Goal: Information Seeking & Learning: Find specific fact

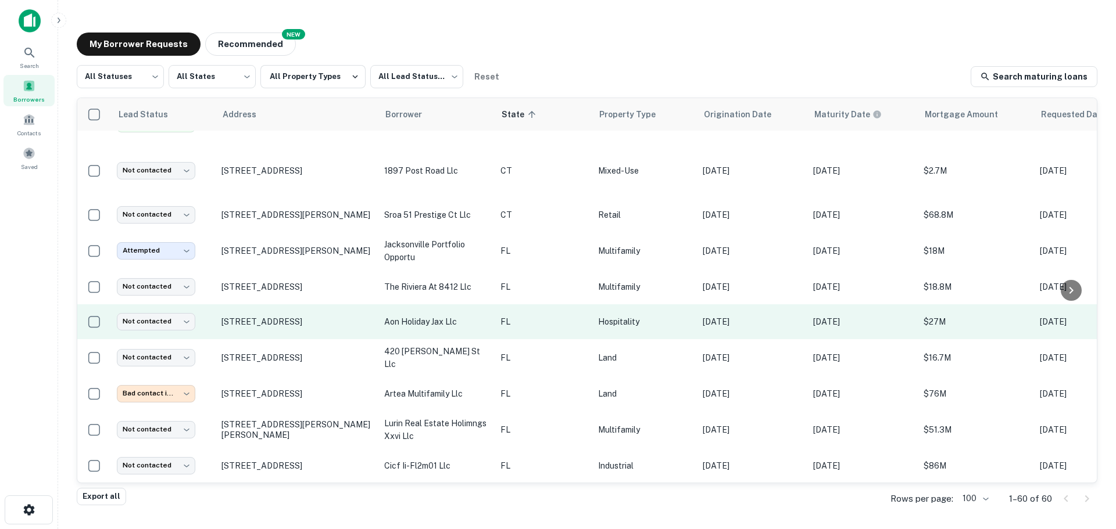
scroll to position [388, 0]
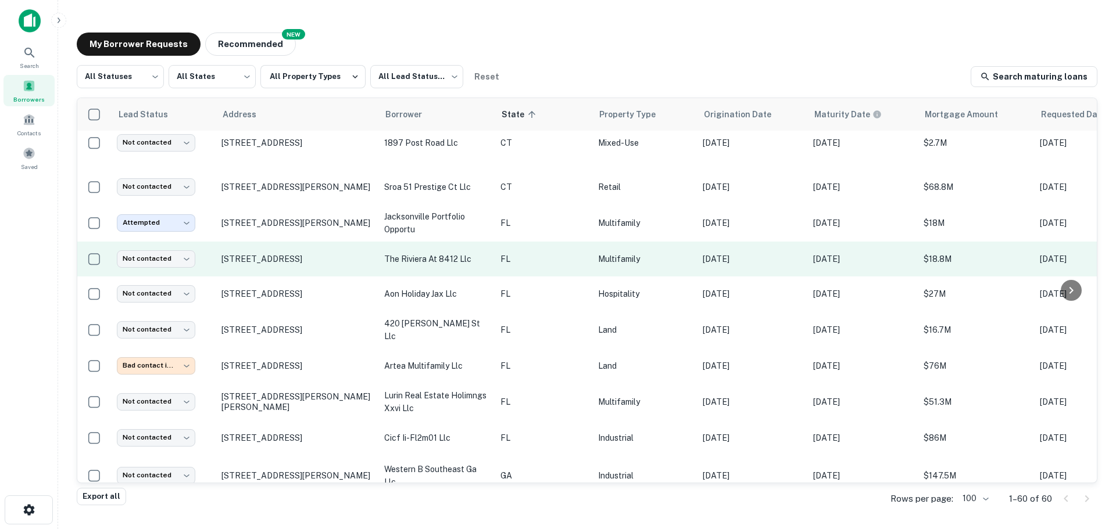
click at [405, 253] on p "the riviera at 8412 llc" at bounding box center [436, 259] width 105 height 13
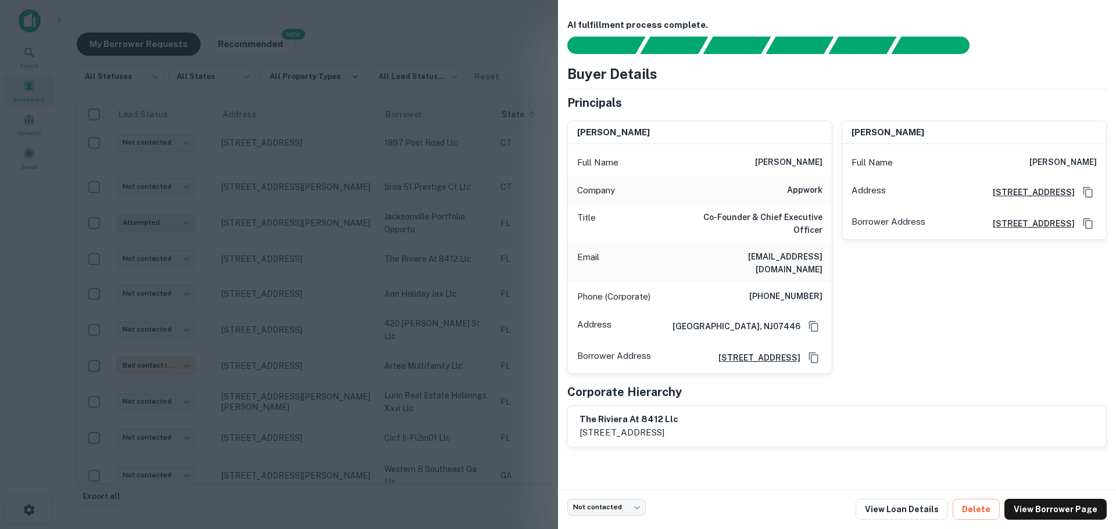
click at [941, 289] on div "seema drillman Full Name seema drillman Address 15 America Avenue Ste 301, Lake…" at bounding box center [969, 243] width 274 height 263
click at [1044, 162] on h6 "[PERSON_NAME]" at bounding box center [1062, 163] width 67 height 14
click at [1082, 159] on h6 "[PERSON_NAME]" at bounding box center [1062, 163] width 67 height 14
copy h6 "[PERSON_NAME]"
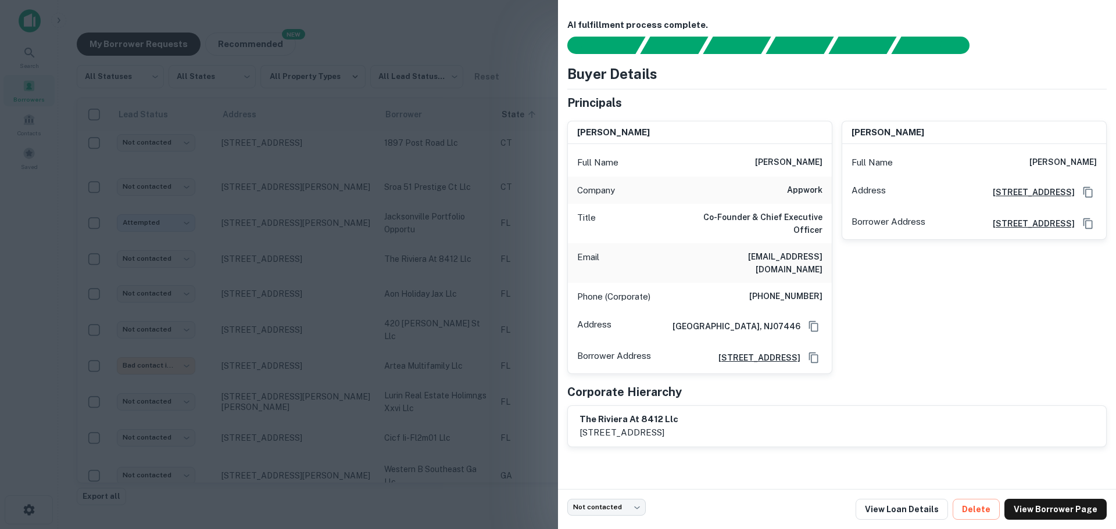
click at [415, 295] on div at bounding box center [558, 264] width 1116 height 529
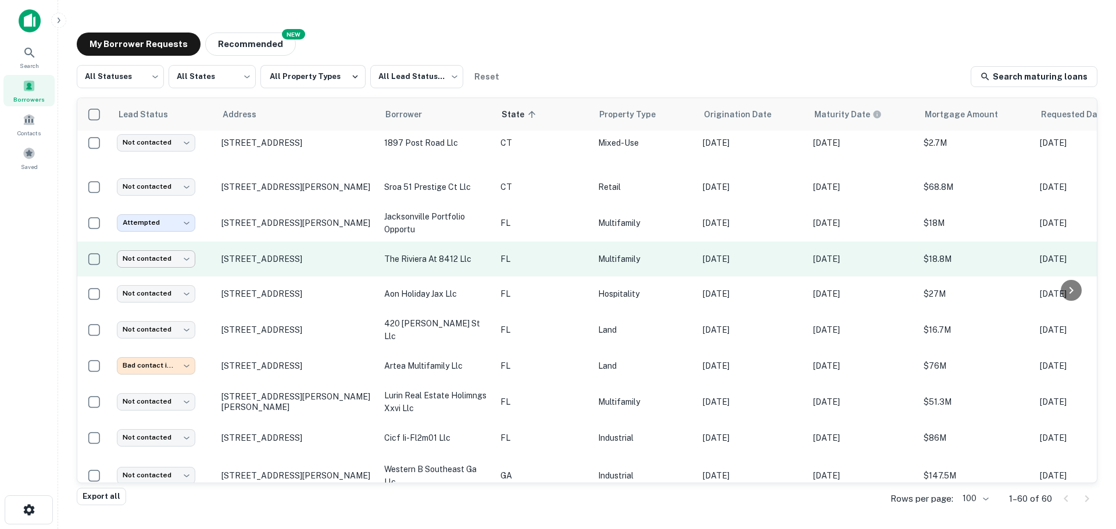
click at [151, 247] on body "**********" at bounding box center [558, 264] width 1116 height 529
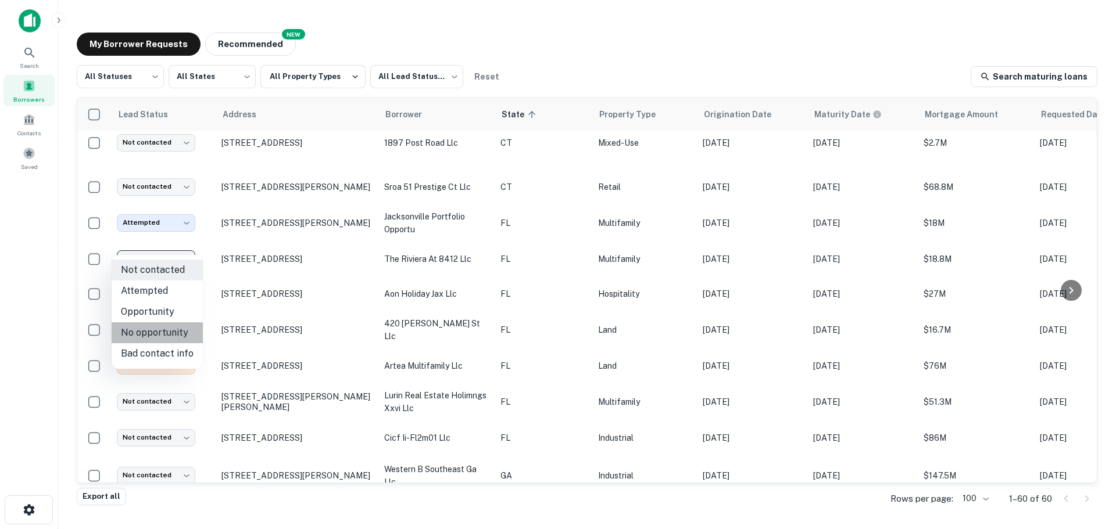
click at [175, 336] on li "No opportunity" at bounding box center [157, 333] width 91 height 21
type input "**********"
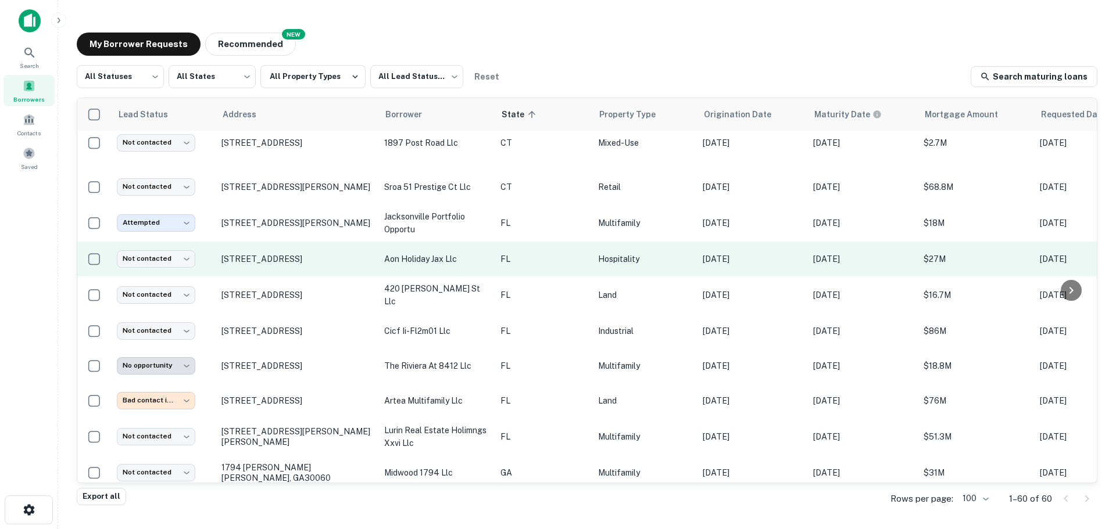
click at [426, 253] on p "aon holiday jax llc" at bounding box center [436, 259] width 105 height 13
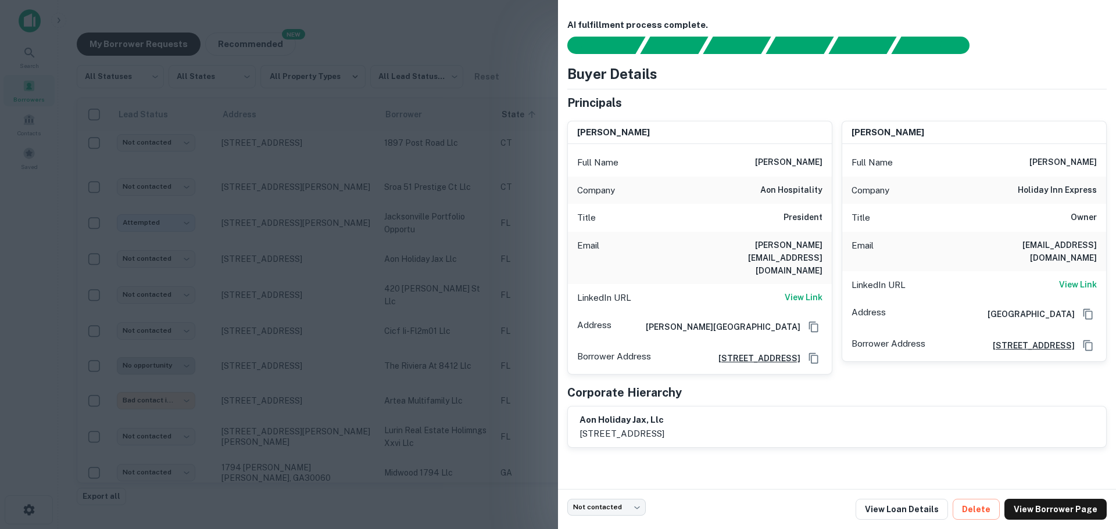
click at [452, 296] on div at bounding box center [558, 264] width 1116 height 529
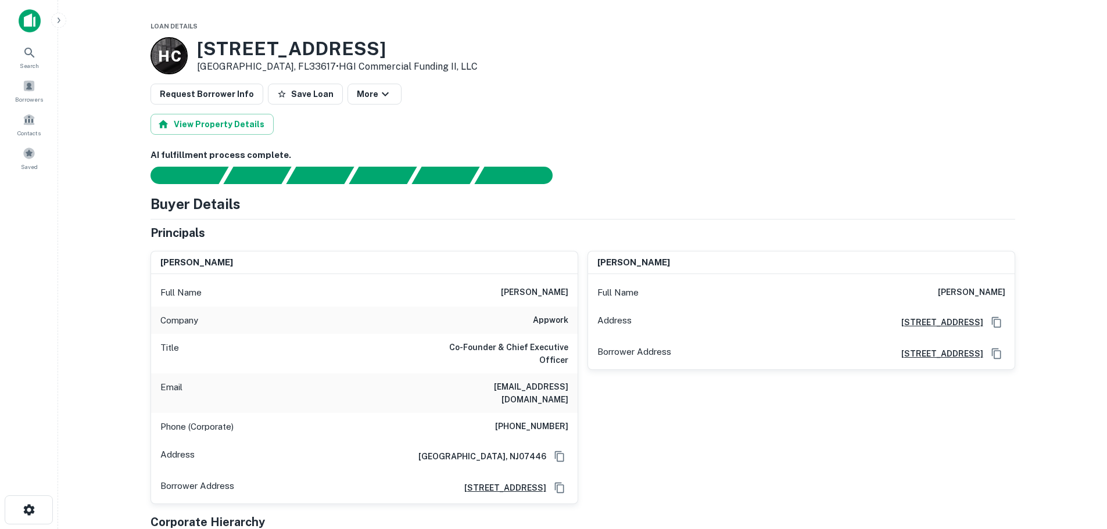
scroll to position [484, 0]
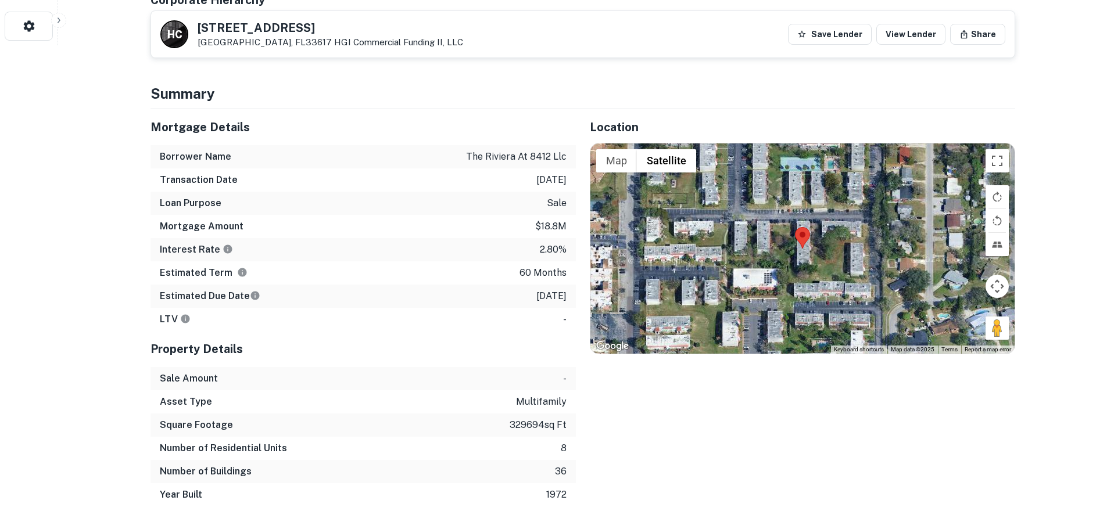
click at [852, 219] on div at bounding box center [802, 249] width 424 height 210
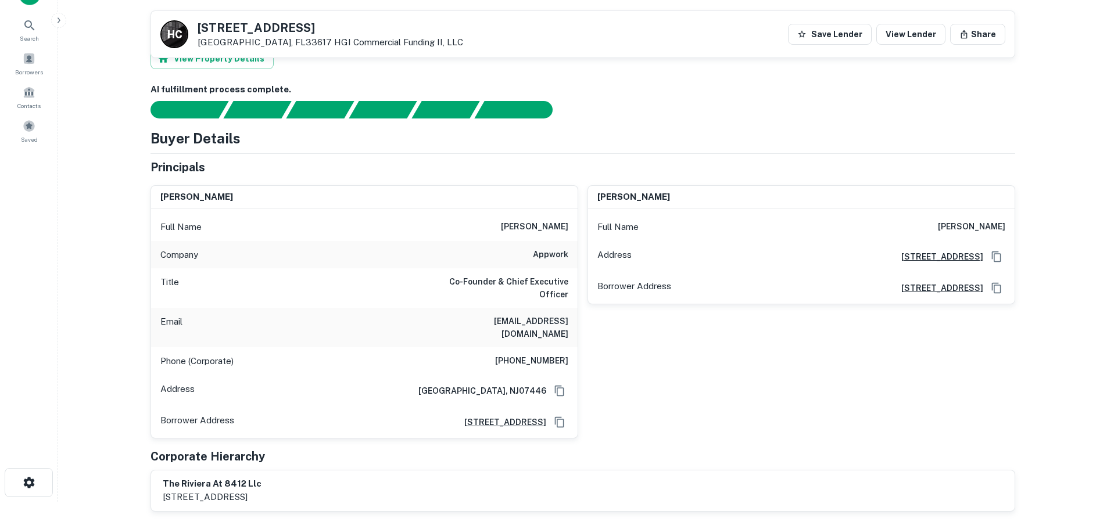
scroll to position [0, 0]
